Goal: Task Accomplishment & Management: Use online tool/utility

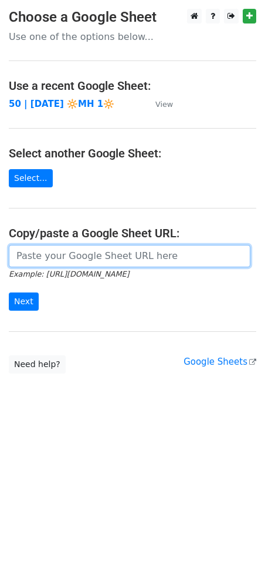
click at [126, 259] on input "url" at bounding box center [130, 256] width 242 height 22
paste input "https://docs.google.com/spreadsheets/d/1uoIN7yTcfx3uPx-eOqt_tcKI8lGjFHjGMjjFMfD…"
type input "https://docs.google.com/spreadsheets/d/1uoIN7yTcfx3uPx-eOqt_tcKI8lGjFHjGMjjFMfD…"
click at [9, 292] on input "Next" at bounding box center [24, 301] width 30 height 18
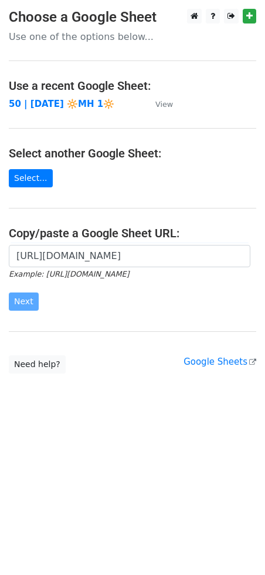
scroll to position [0, 0]
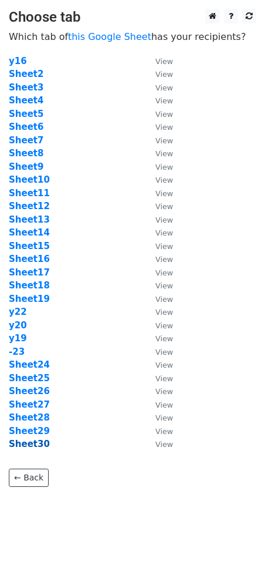
click at [39, 444] on strong "Sheet30" at bounding box center [29, 444] width 41 height 11
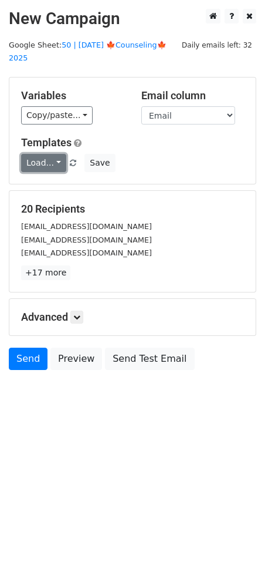
click at [50, 154] on link "Load..." at bounding box center [43, 163] width 45 height 18
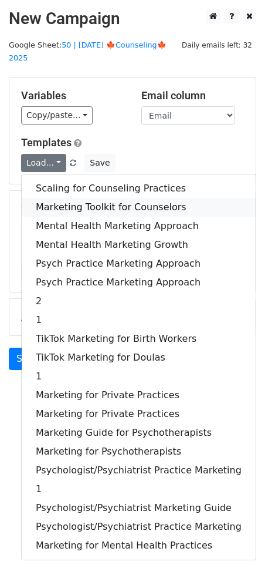
click at [66, 198] on link "Marketing Toolkit for Counselors" at bounding box center [139, 207] width 234 height 19
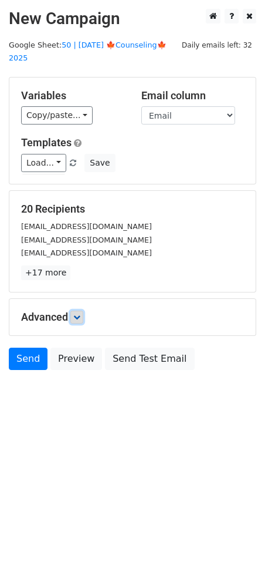
click at [80, 314] on icon at bounding box center [76, 317] width 7 height 7
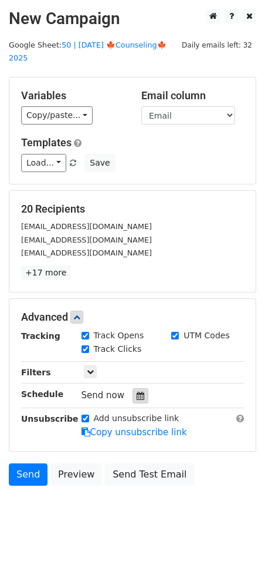
click at [137, 388] on div at bounding box center [141, 395] width 16 height 15
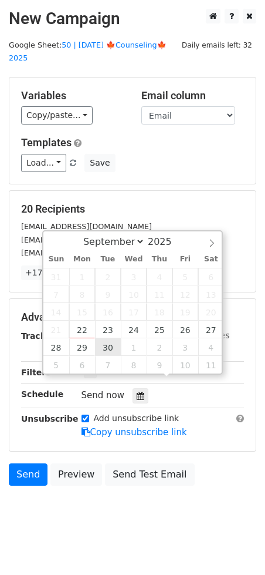
type input "2025-09-30 12:00"
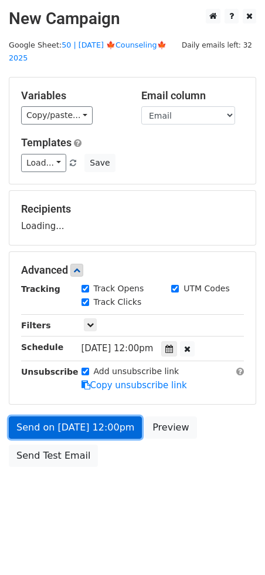
click at [91, 416] on link "Send on Sep 30 at 12:00pm" at bounding box center [75, 427] width 133 height 22
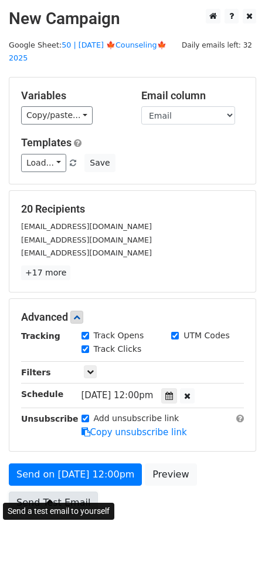
click at [42, 491] on link "Send Test Email" at bounding box center [53, 502] width 89 height 22
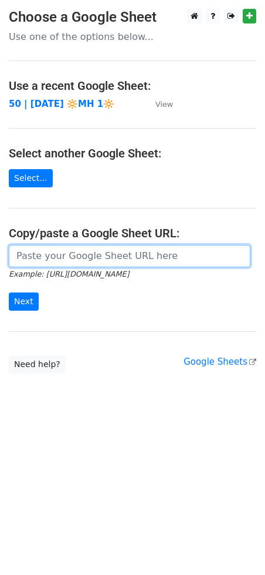
click at [76, 252] on input "url" at bounding box center [130, 256] width 242 height 22
click at [72, 258] on input "url" at bounding box center [130, 256] width 242 height 22
paste input "https://docs.google.com/spreadsheets/d/1uoIN7yTcfx3uPx-eOqt_tcKI8lGjFHjGMjjFMfD…"
type input "https://docs.google.com/spreadsheets/d/1uoIN7yTcfx3uPx-eOqt_tcKI8lGjFHjGMjjFMfD…"
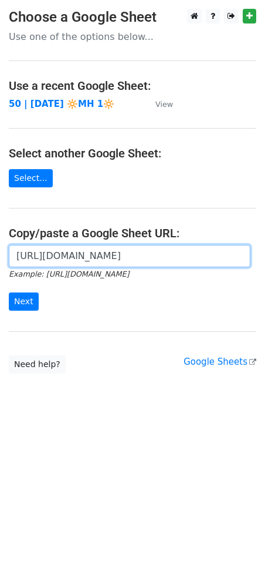
click at [9, 292] on input "Next" at bounding box center [24, 301] width 30 height 18
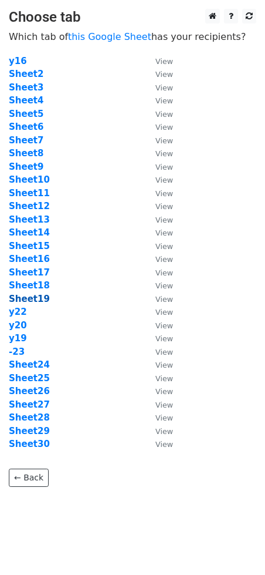
click at [30, 296] on strong "Sheet19" at bounding box center [29, 299] width 41 height 11
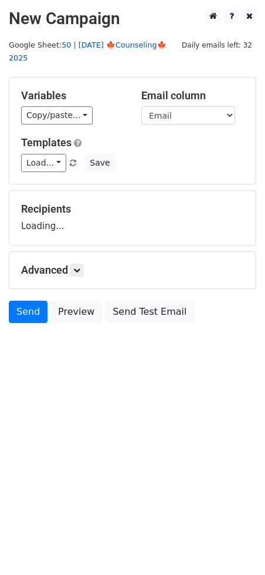
click at [99, 41] on link "50 | [DATE] 🍁Counseling🍁 2025" at bounding box center [88, 52] width 158 height 22
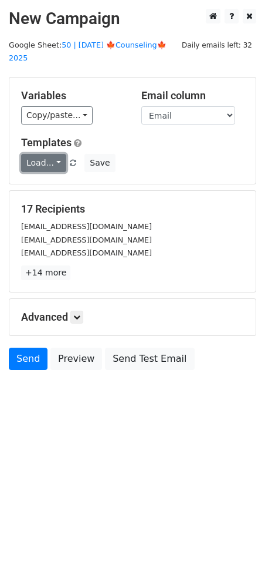
click at [49, 154] on link "Load..." at bounding box center [43, 163] width 45 height 18
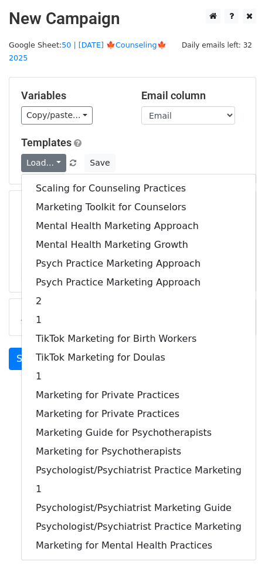
drag, startPoint x: 82, startPoint y: 157, endPoint x: 82, endPoint y: 163, distance: 6.5
click at [82, 179] on link "Scaling for Counseling Practices" at bounding box center [139, 188] width 234 height 19
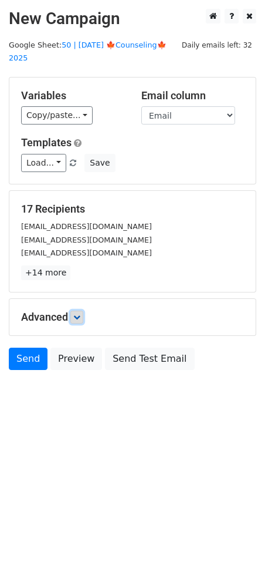
click at [80, 314] on icon at bounding box center [76, 317] width 7 height 7
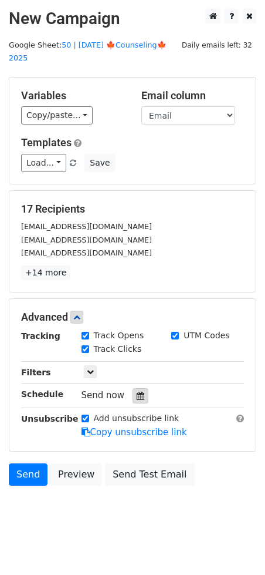
click at [140, 388] on div at bounding box center [141, 395] width 16 height 15
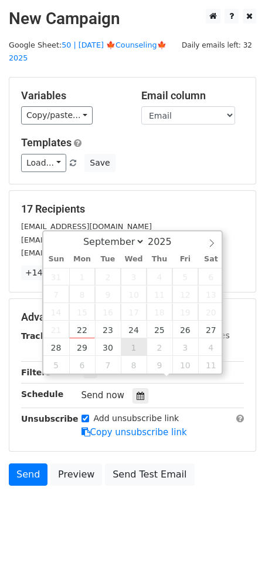
type input "[DATE] 12:00"
select select "9"
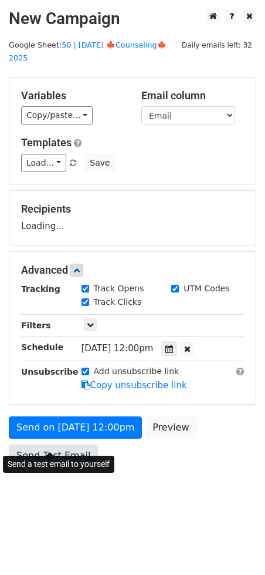
click at [72, 444] on link "Send Test Email" at bounding box center [53, 455] width 89 height 22
